Goal: Book appointment/travel/reservation

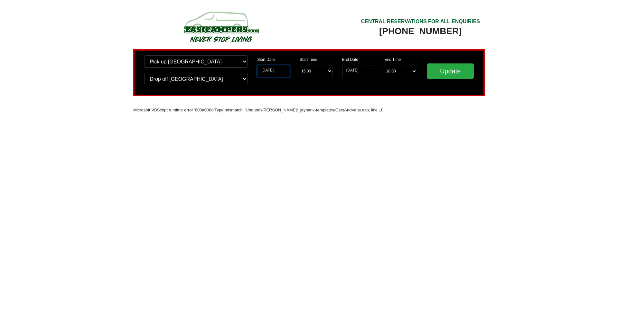
click at [284, 72] on input "[DATE]" at bounding box center [273, 71] width 33 height 12
click at [276, 69] on input "[DATE]" at bounding box center [273, 71] width 33 height 12
click at [262, 70] on input "[DATE]" at bounding box center [273, 71] width 33 height 12
drag, startPoint x: 264, startPoint y: 68, endPoint x: 268, endPoint y: 70, distance: 4.4
click at [269, 69] on input "[DATE]" at bounding box center [273, 71] width 33 height 12
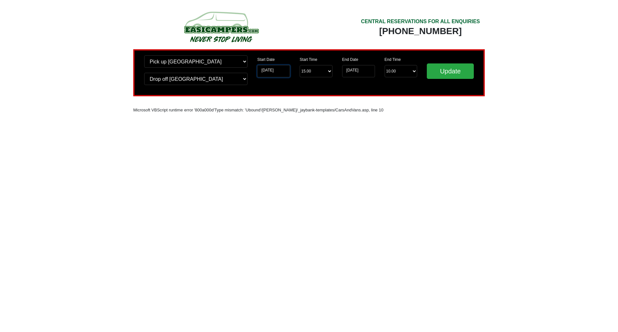
click at [265, 70] on input "[DATE]" at bounding box center [273, 71] width 33 height 12
click at [263, 72] on input "[DATE]" at bounding box center [273, 71] width 33 height 12
click at [459, 60] on div "Update" at bounding box center [450, 72] width 57 height 35
click at [452, 72] on input "Update" at bounding box center [450, 70] width 47 height 15
click at [274, 69] on input "[DATE]" at bounding box center [273, 71] width 33 height 12
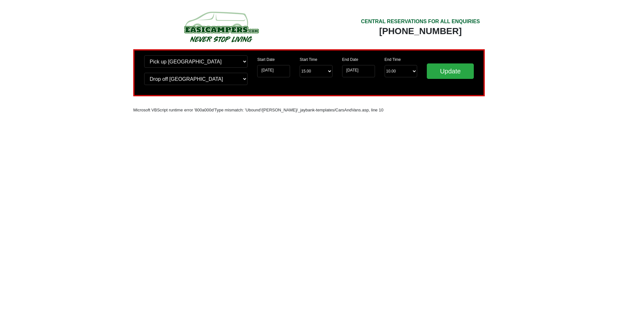
click at [220, 24] on img at bounding box center [221, 26] width 122 height 35
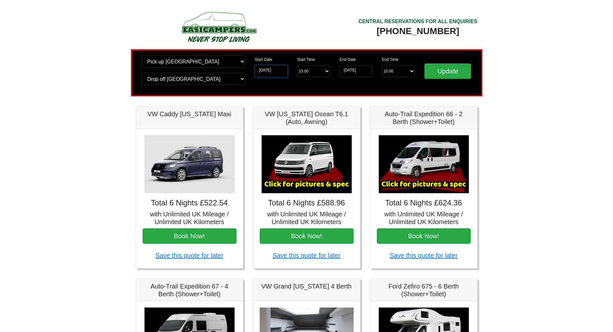
click at [277, 74] on input "11-10-2025" at bounding box center [271, 71] width 33 height 12
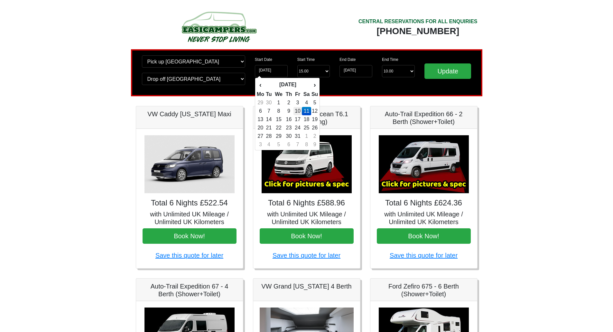
click at [300, 114] on td "10" at bounding box center [298, 111] width 9 height 8
type input "[DATE]"
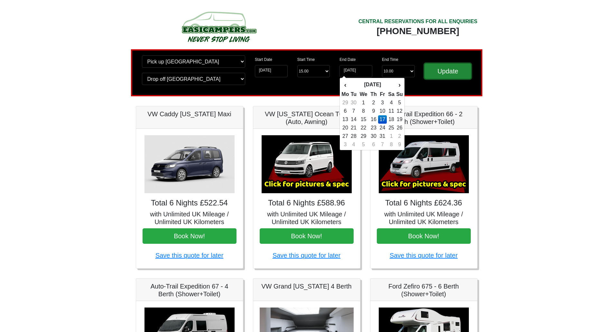
click at [449, 71] on input "Update" at bounding box center [448, 70] width 47 height 15
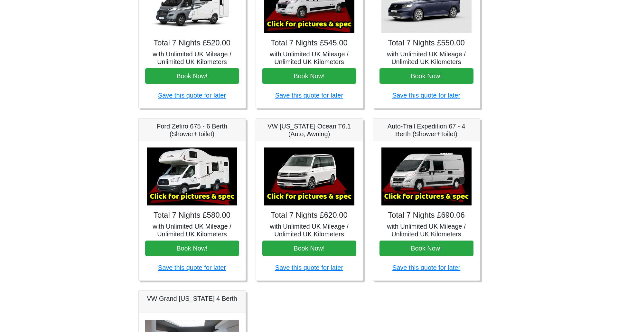
scroll to position [161, 0]
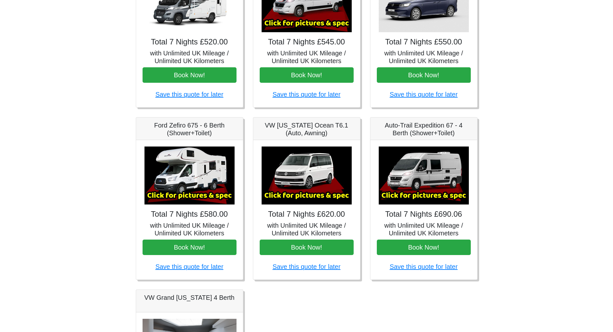
click at [192, 189] on img at bounding box center [190, 175] width 90 height 58
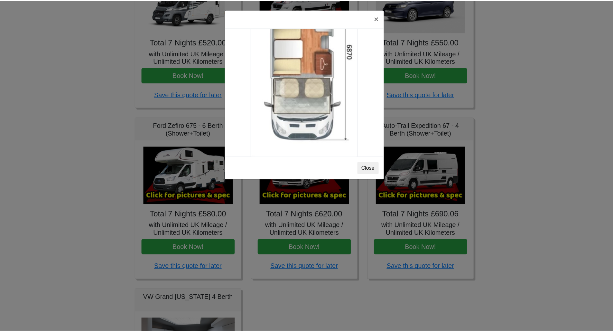
scroll to position [1135, 0]
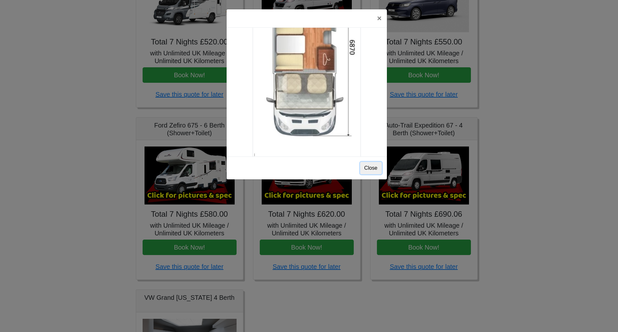
click at [376, 165] on button "Close" at bounding box center [371, 168] width 22 height 12
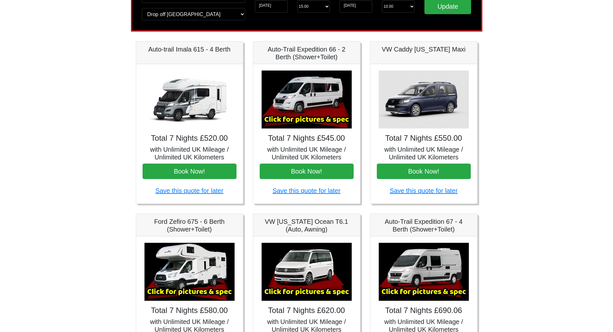
scroll to position [53, 0]
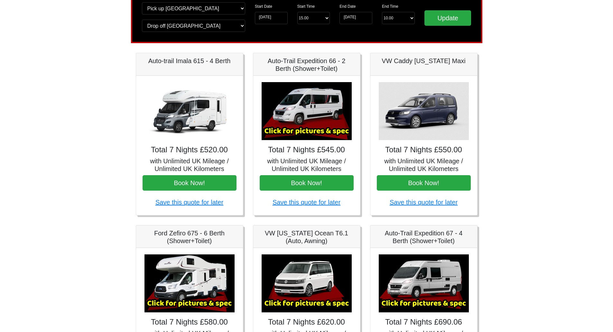
click at [200, 118] on img at bounding box center [190, 111] width 90 height 58
click at [179, 117] on img at bounding box center [190, 111] width 90 height 58
click at [192, 109] on img at bounding box center [190, 111] width 90 height 58
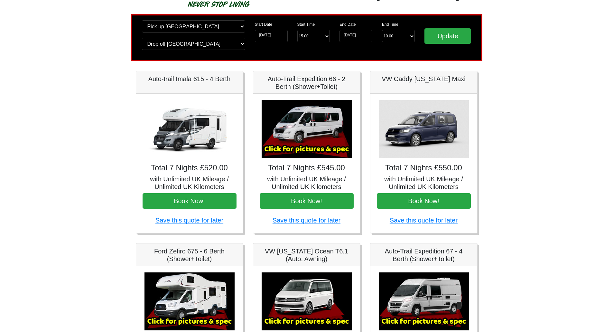
scroll to position [0, 0]
